Goal: Go to known website: Go to known website

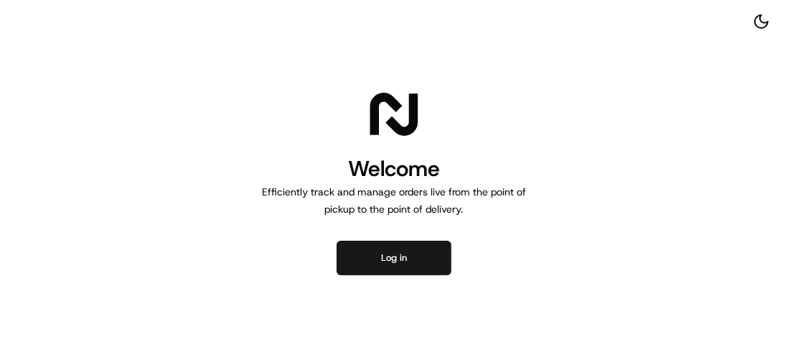
click at [408, 268] on button "Log in" at bounding box center [394, 257] width 115 height 34
